Goal: Information Seeking & Learning: Learn about a topic

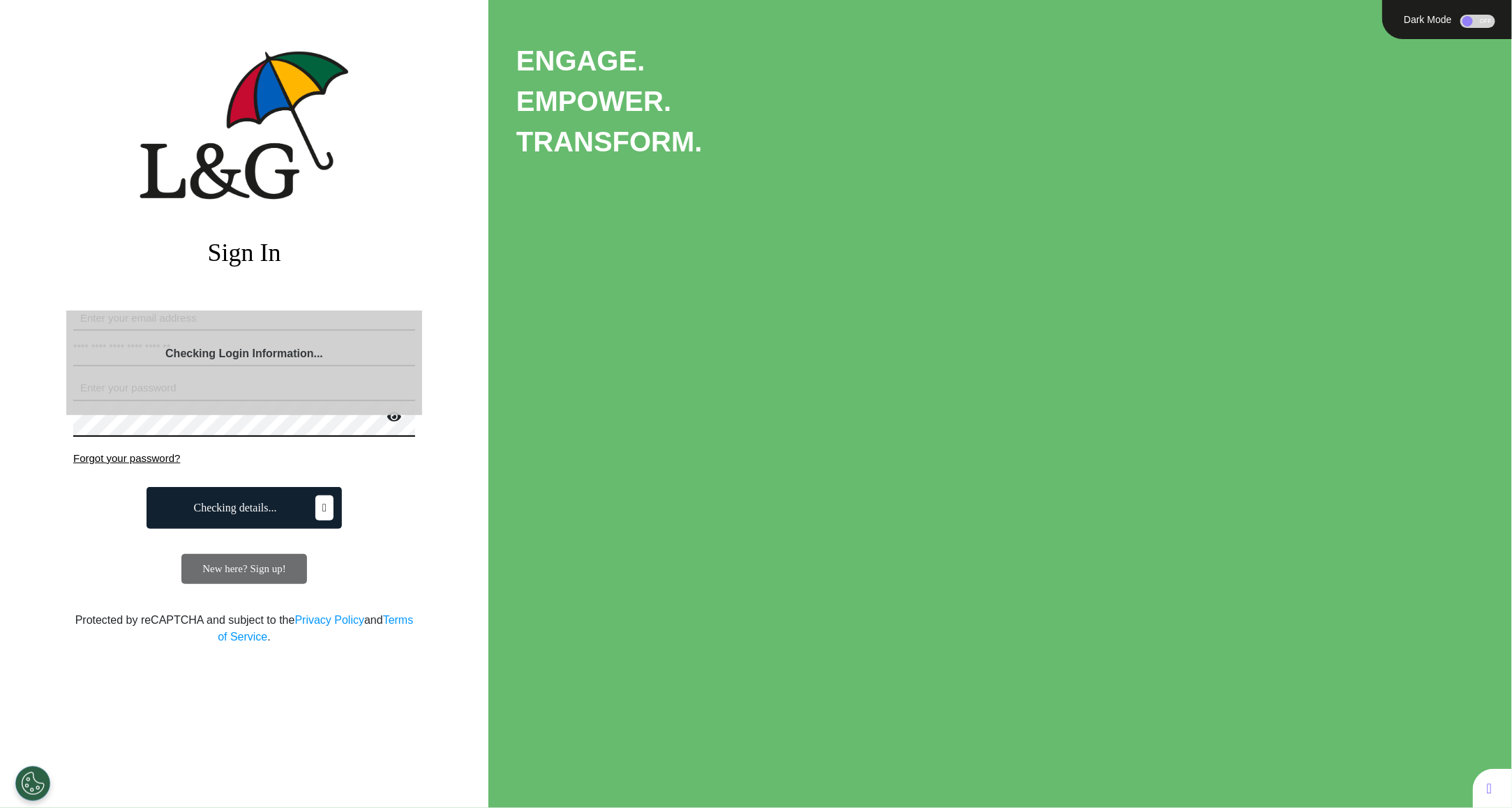
select select "**"
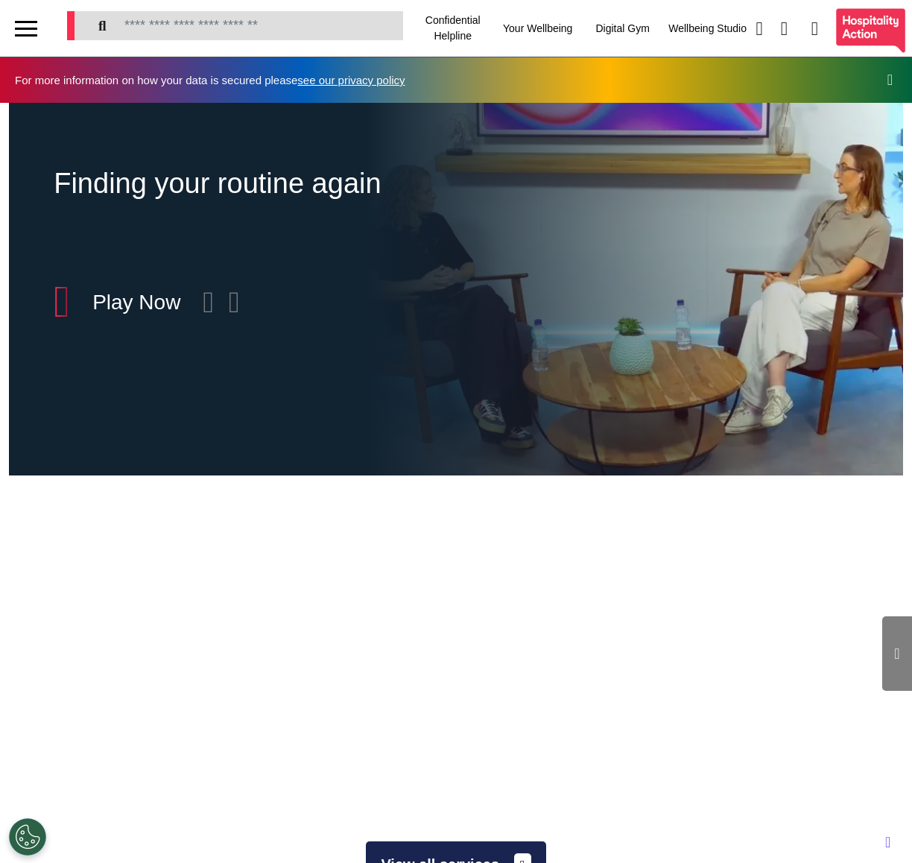
scroll to position [0, 570]
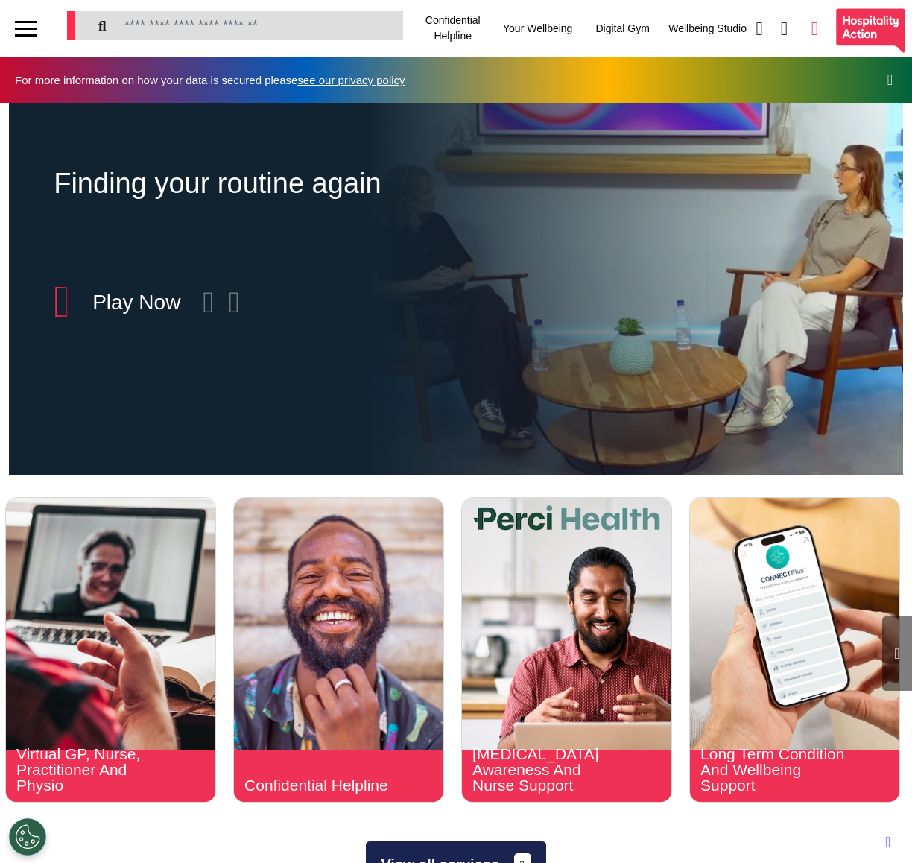
click at [811, 19] on icon at bounding box center [814, 28] width 7 height 19
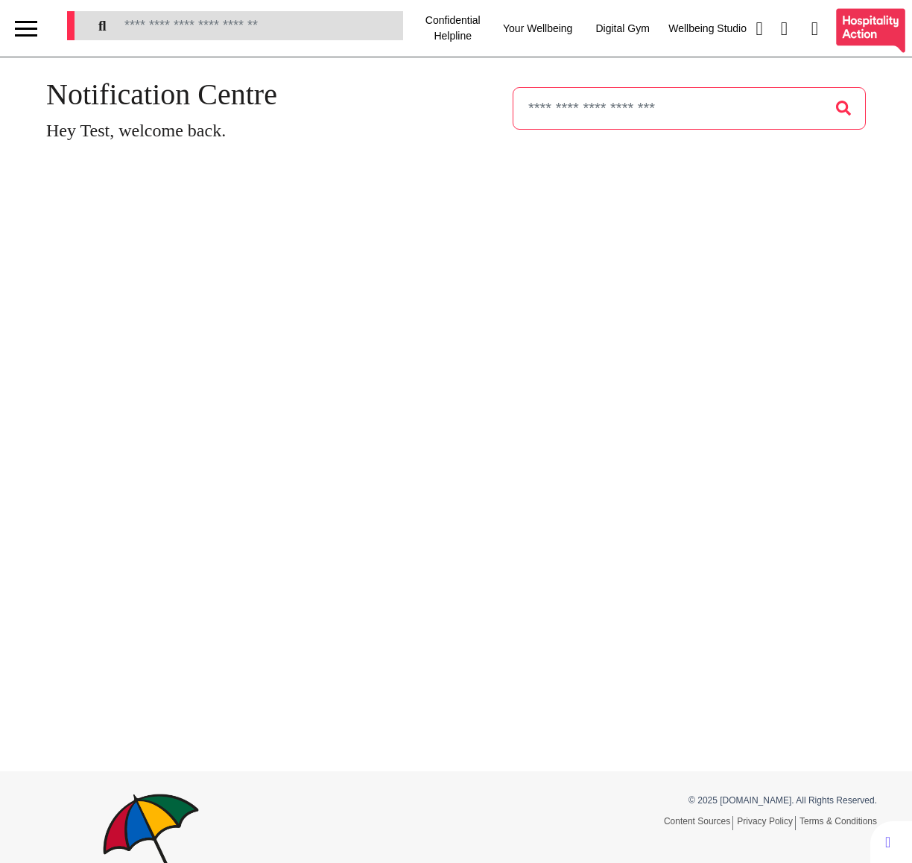
select select "**"
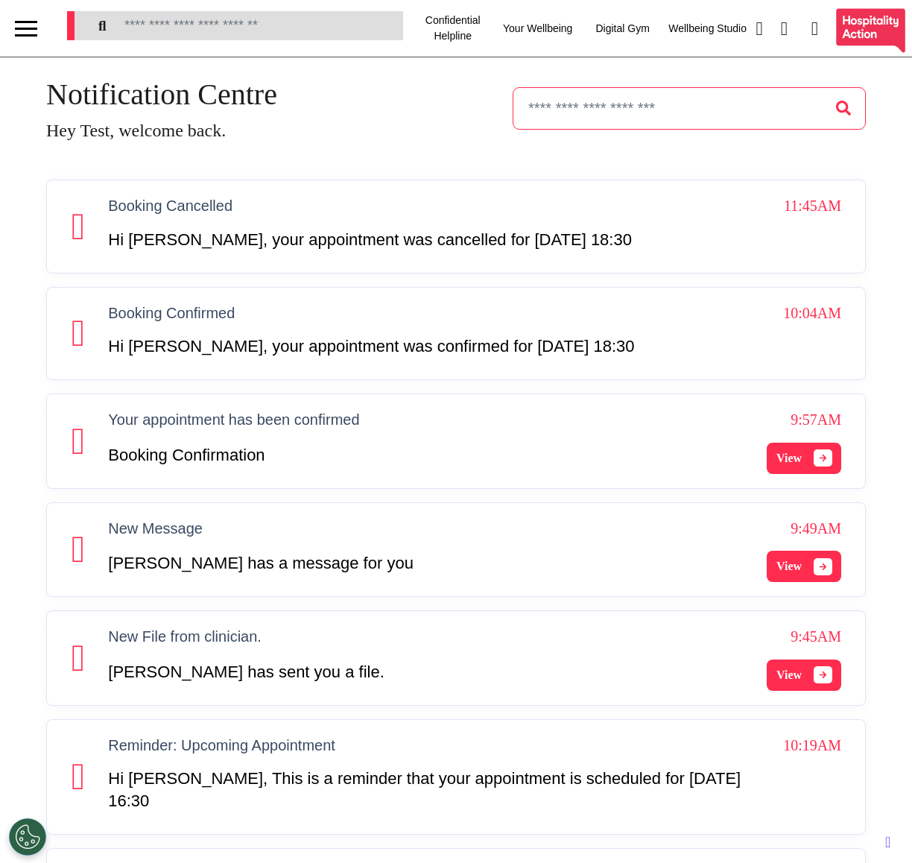
click at [793, 467] on span "View" at bounding box center [788, 458] width 25 height 18
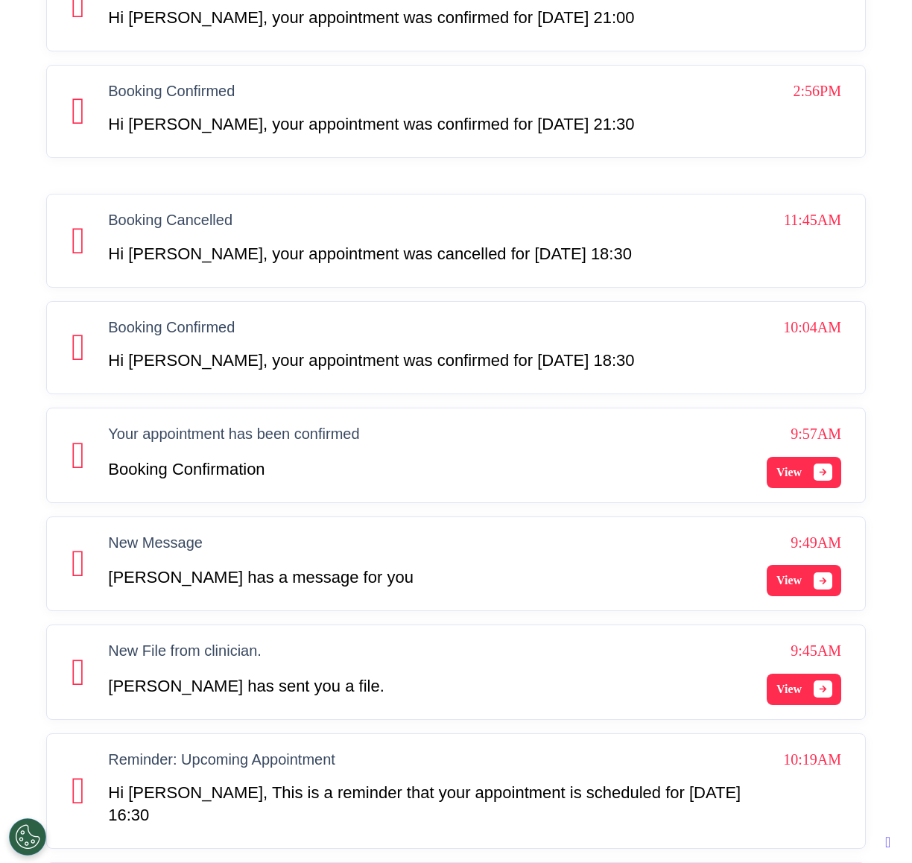
scroll to position [3274, 0]
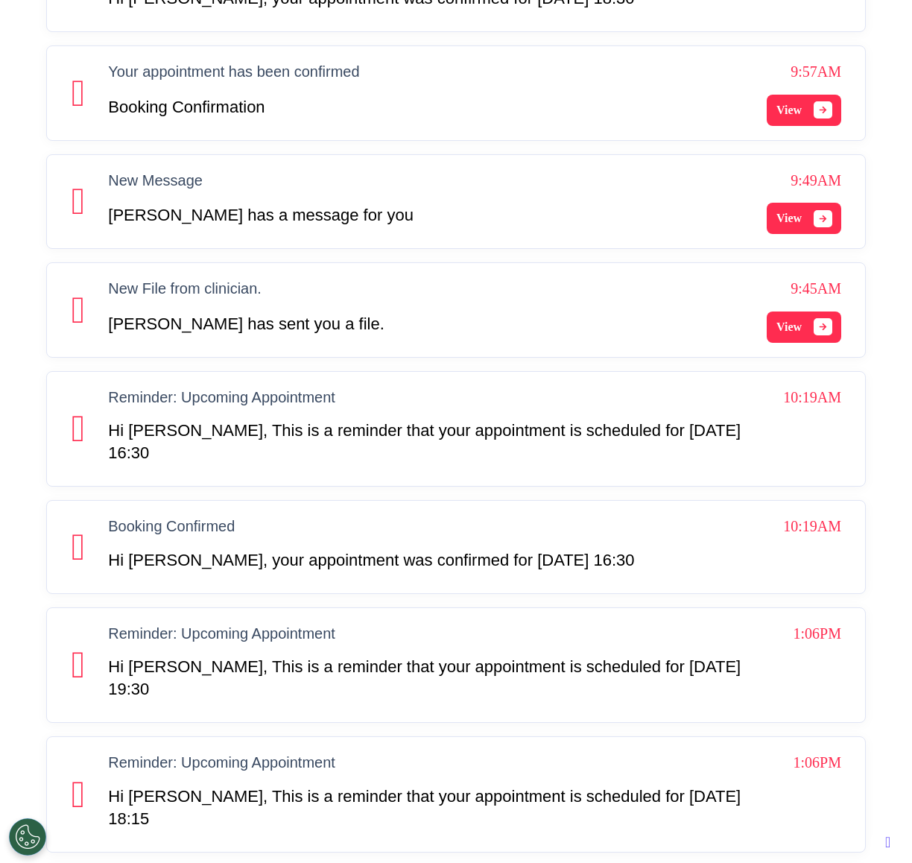
click at [776, 343] on button "View" at bounding box center [804, 326] width 75 height 31
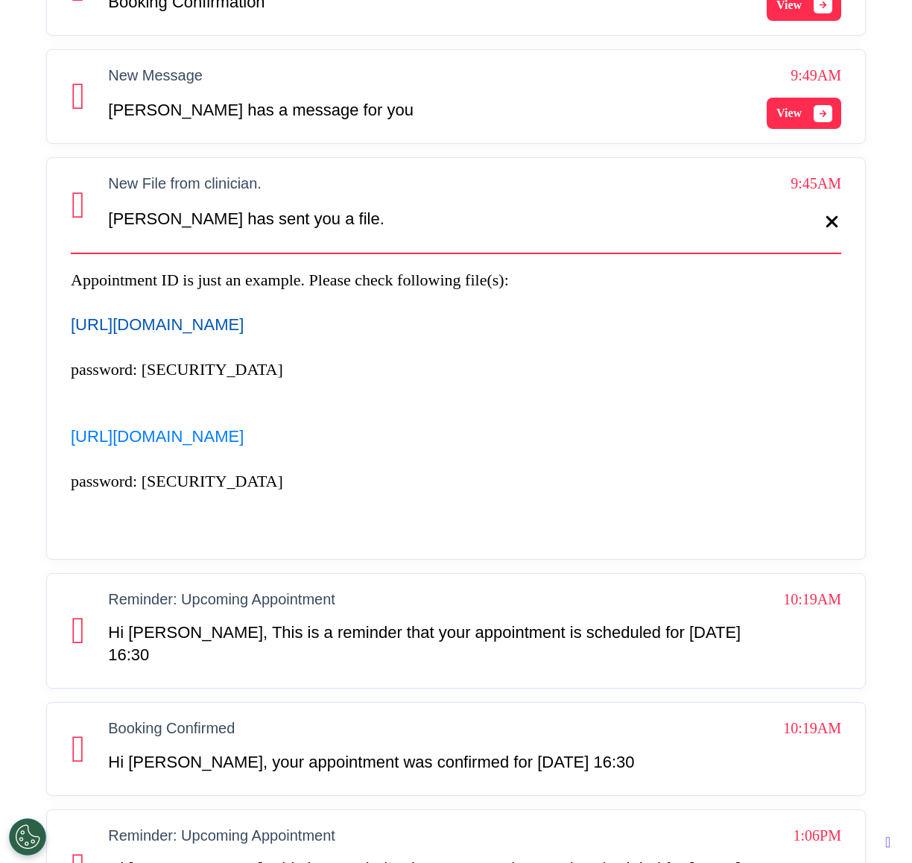
scroll to position [3384, 0]
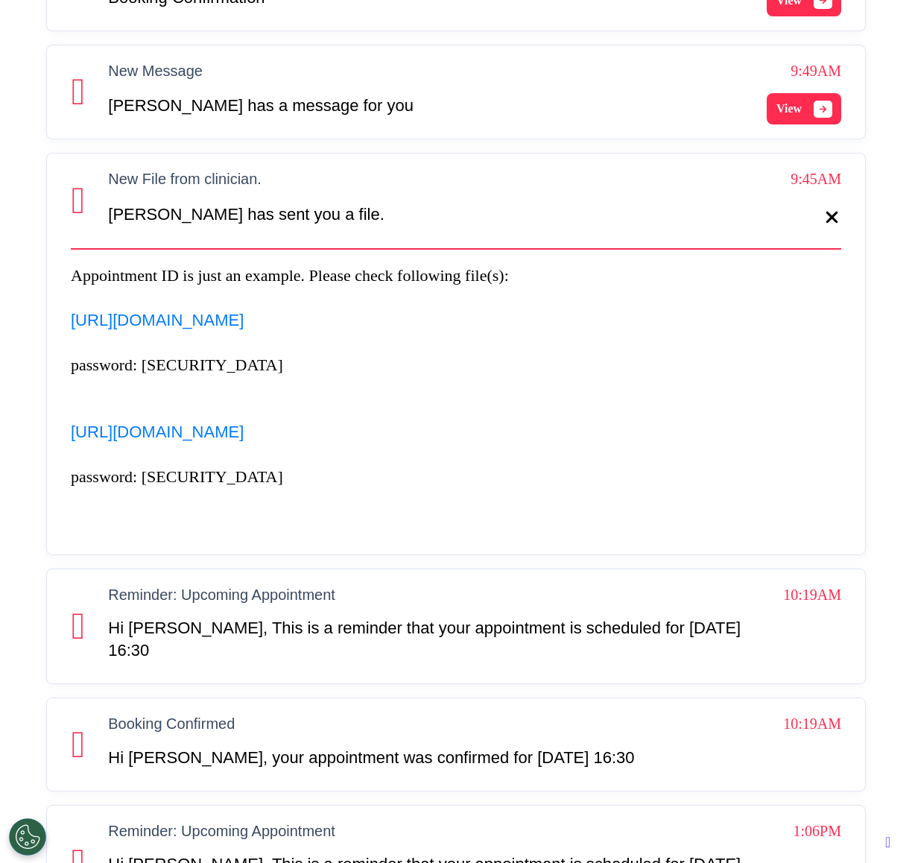
click at [795, 118] on span "View" at bounding box center [788, 109] width 25 height 18
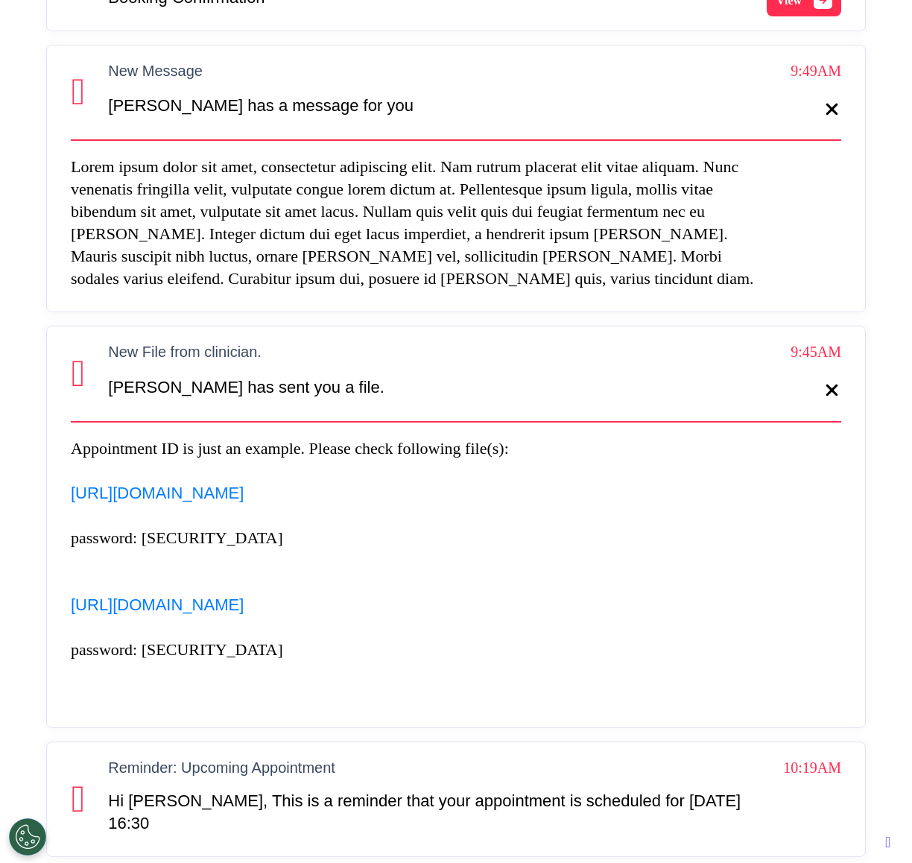
click at [807, 16] on button "View" at bounding box center [804, 0] width 75 height 31
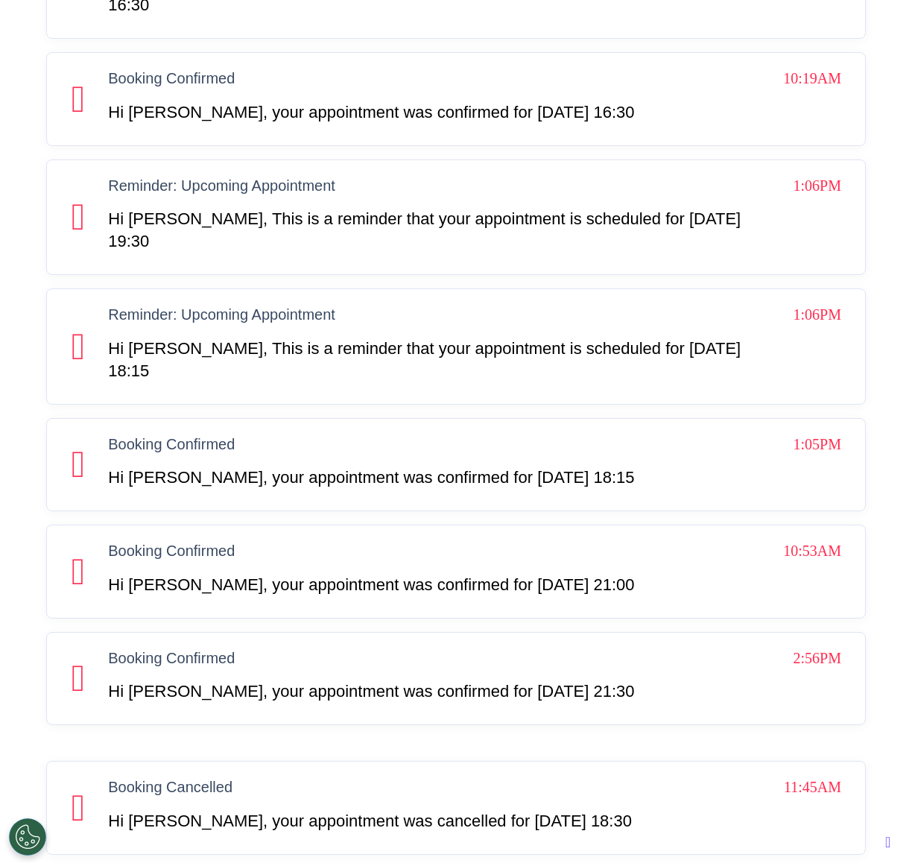
scroll to position [11486, 0]
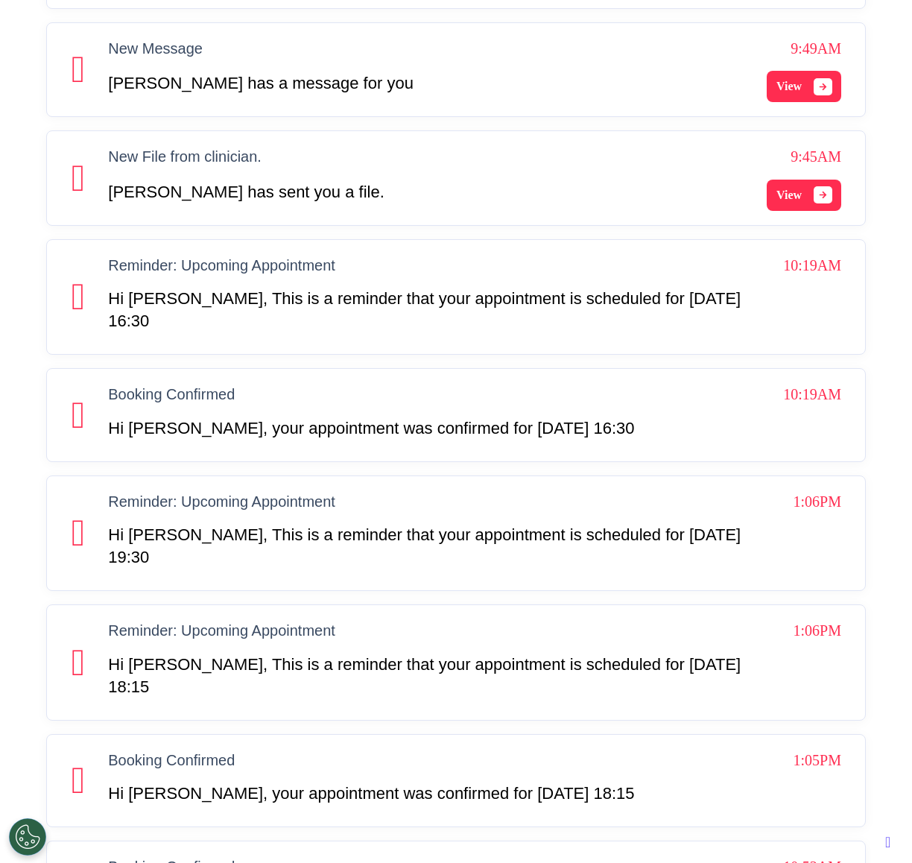
scroll to position [0, 0]
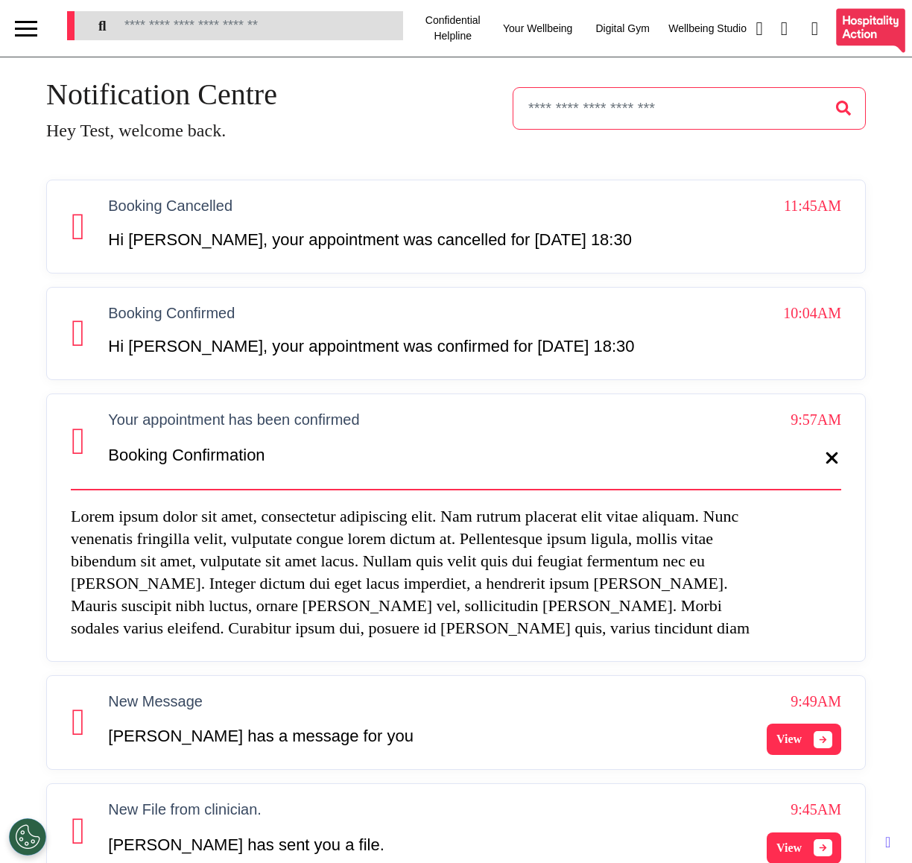
click at [30, 28] on div at bounding box center [26, 29] width 22 height 2
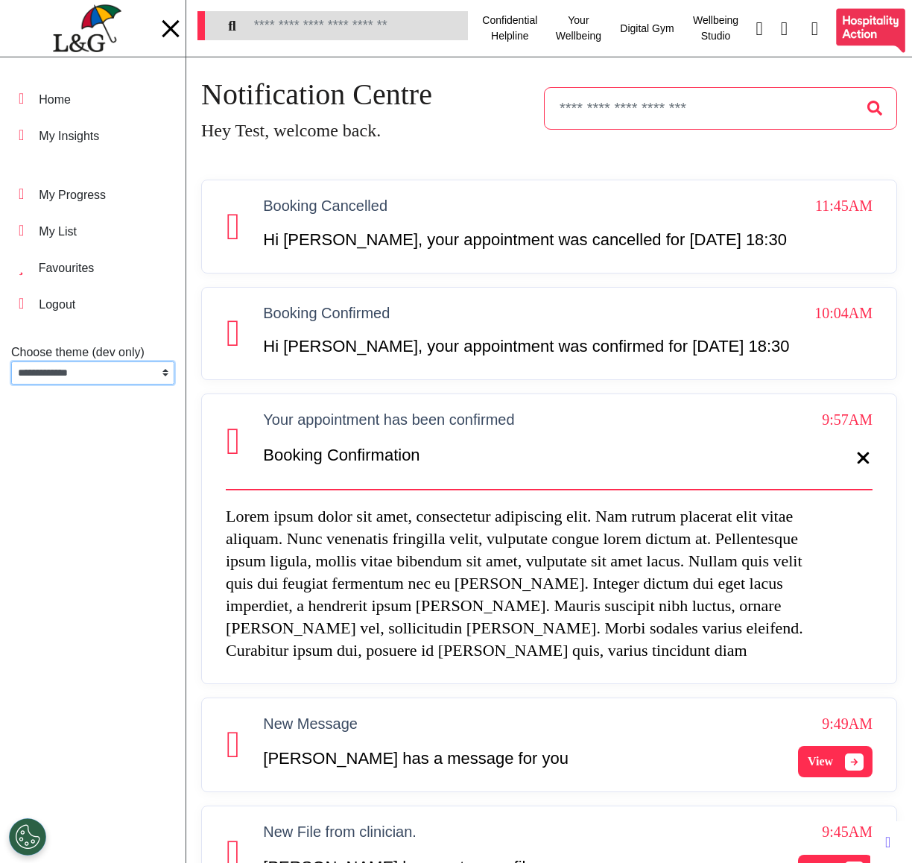
click at [84, 371] on select "**********" at bounding box center [92, 372] width 163 height 23
select select "**"
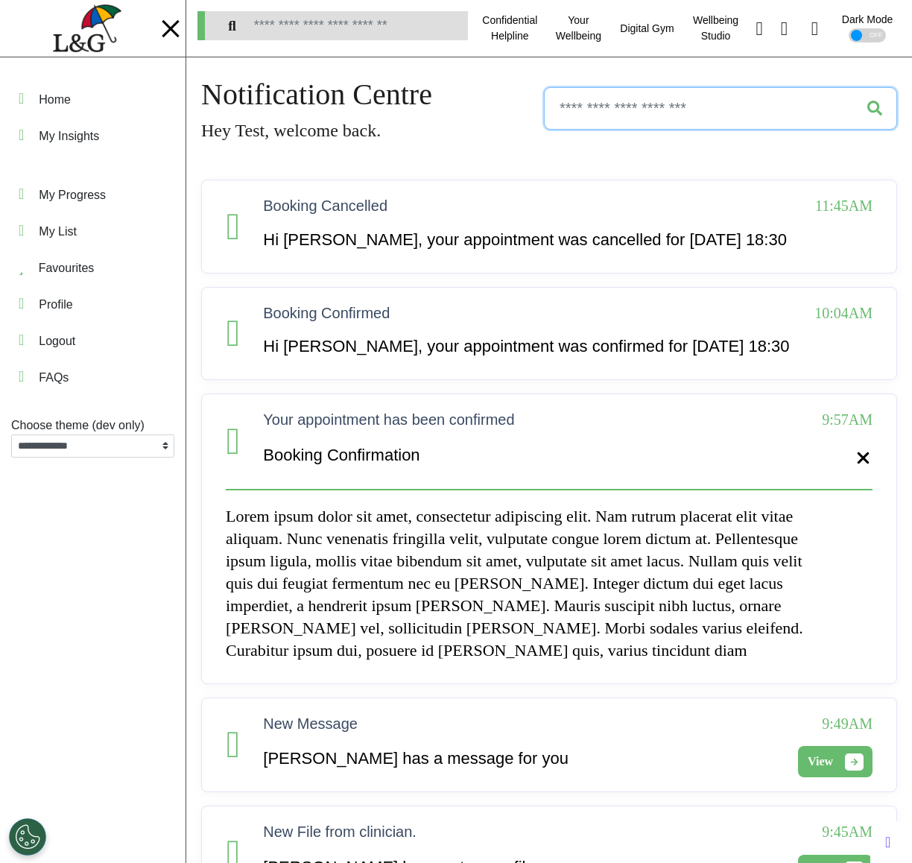
click at [639, 106] on input "text" at bounding box center [720, 108] width 353 height 42
click at [872, 108] on input "text" at bounding box center [720, 108] width 353 height 42
click at [492, 136] on div "Notification Centre Hey Test, welcome back." at bounding box center [549, 108] width 696 height 72
click at [171, 27] on div at bounding box center [170, 27] width 17 height 17
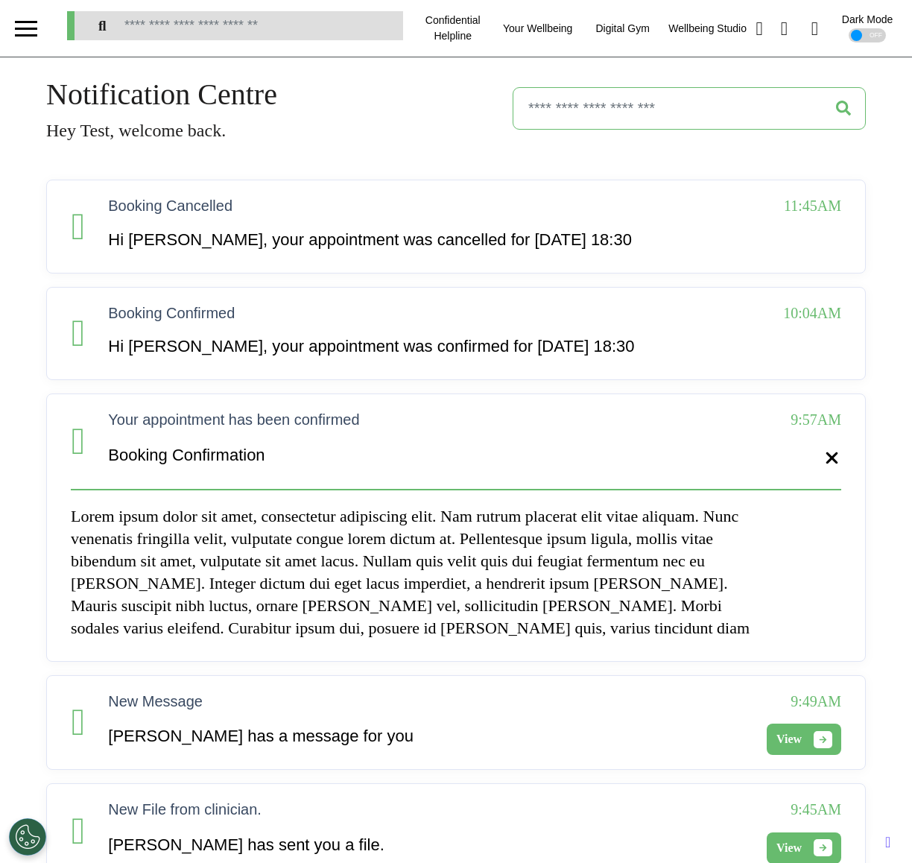
click at [20, 26] on div at bounding box center [26, 28] width 22 height 25
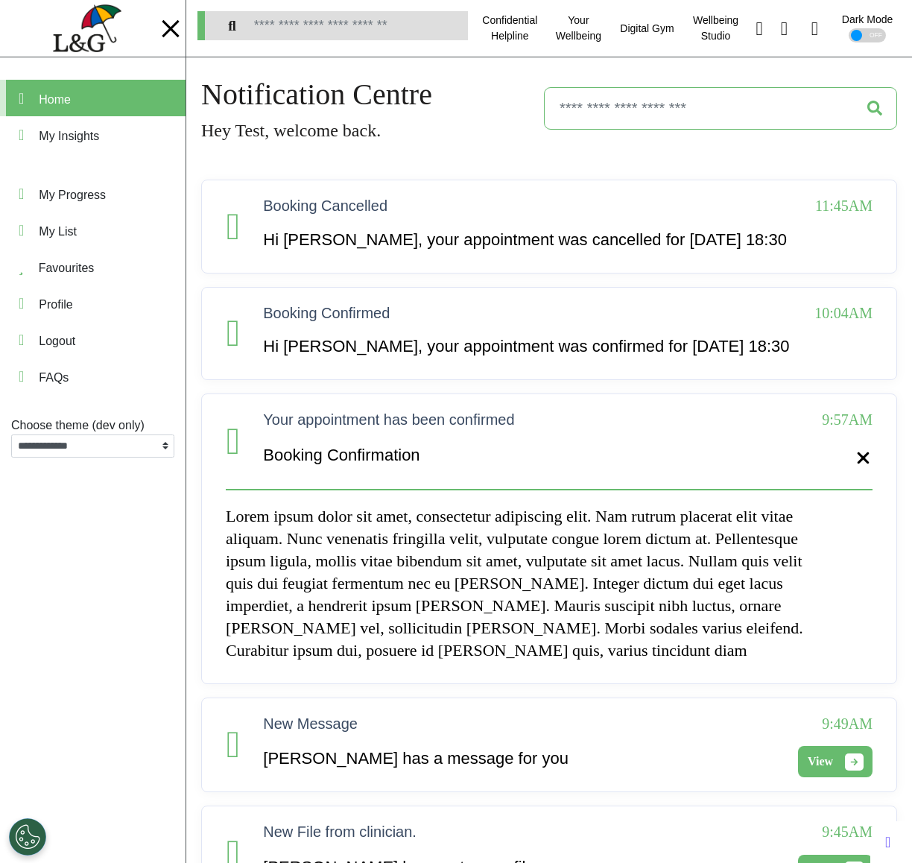
click at [71, 104] on div "Home" at bounding box center [55, 100] width 32 height 18
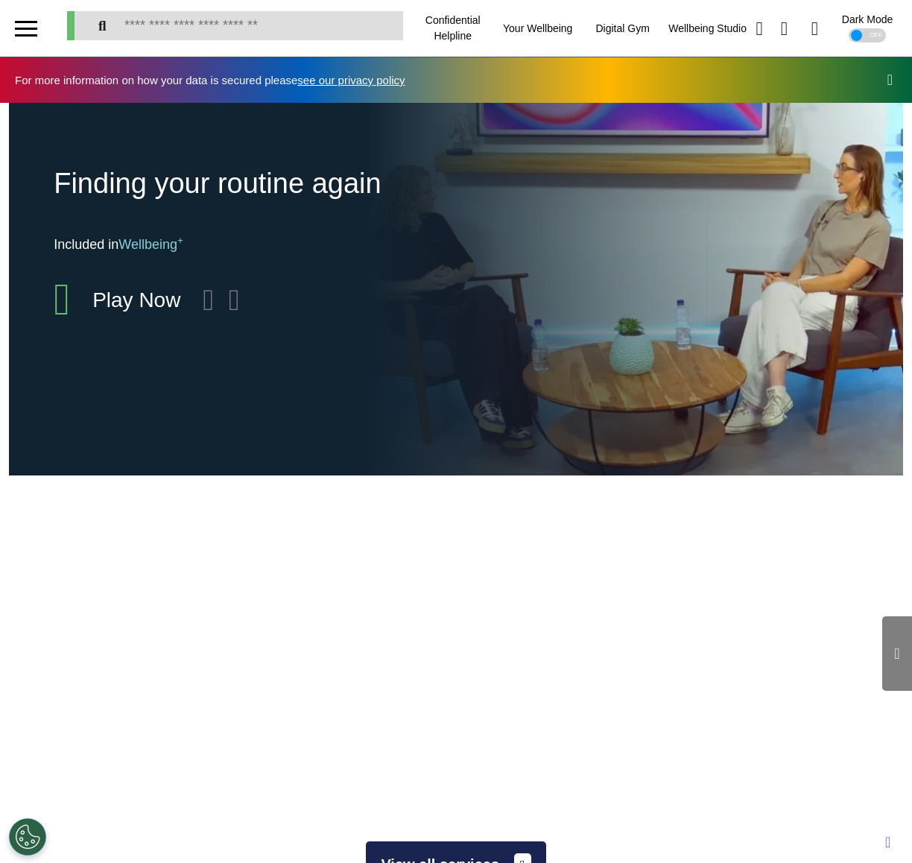
scroll to position [0, 570]
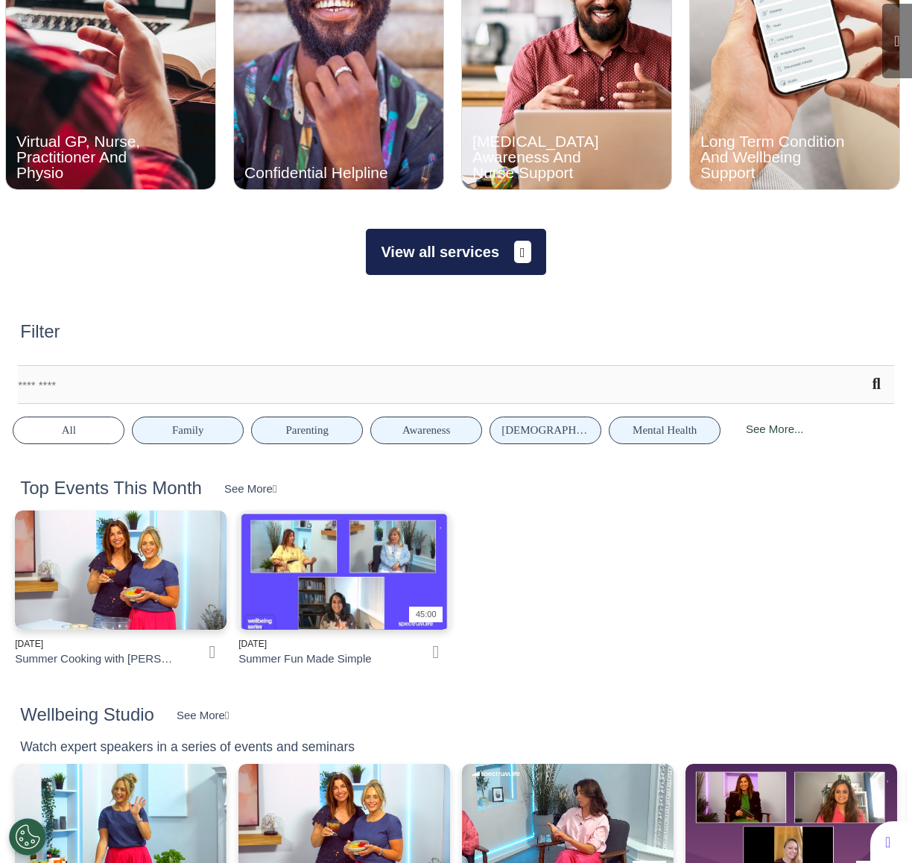
click at [511, 273] on button "View all services" at bounding box center [456, 252] width 180 height 46
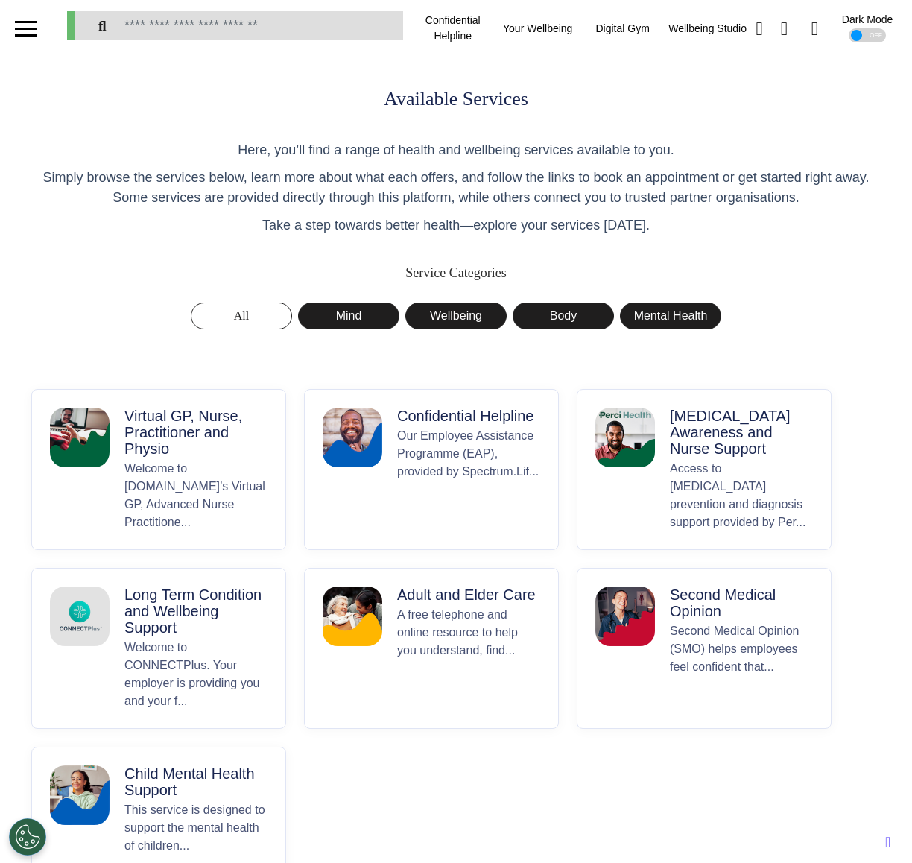
click at [114, 486] on button "Virtual GP, Nurse, Practitioner and Physio Welcome to Spectrum.Life’s Virtual G…" at bounding box center [158, 469] width 255 height 161
